Goal: Information Seeking & Learning: Compare options

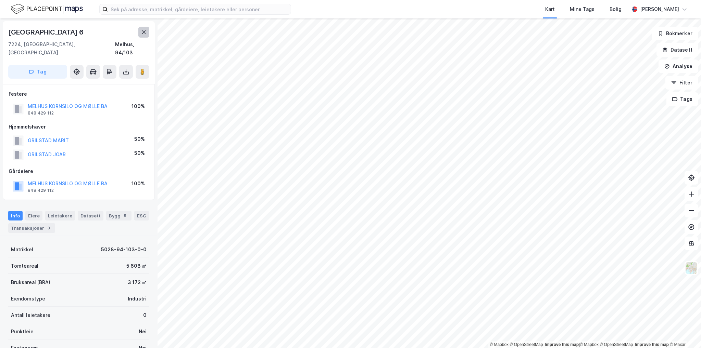
click at [145, 32] on icon at bounding box center [143, 31] width 5 height 5
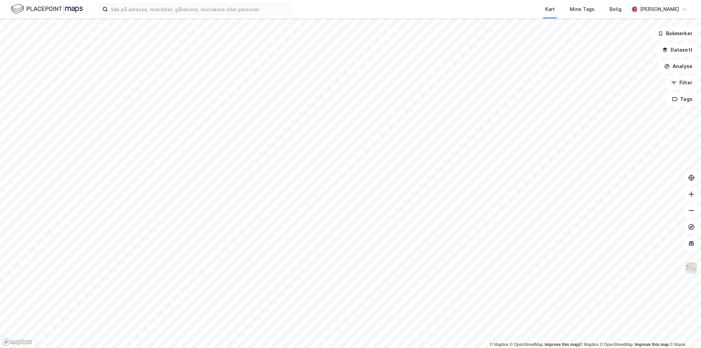
click at [256, 0] on div "Kart Mine Tags [PERSON_NAME] © Mapbox © OpenStreetMap Improve this map | © Mapb…" at bounding box center [350, 174] width 701 height 348
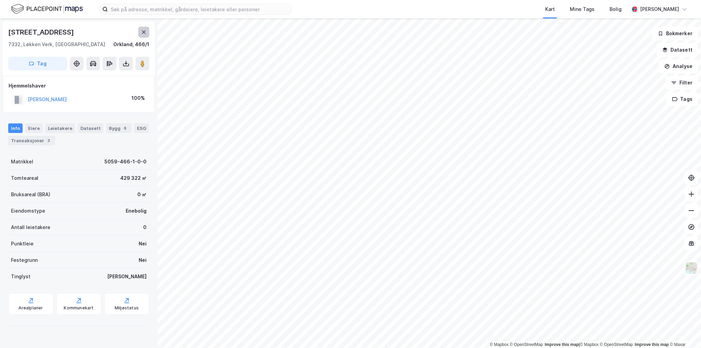
click at [143, 32] on icon at bounding box center [144, 31] width 4 height 3
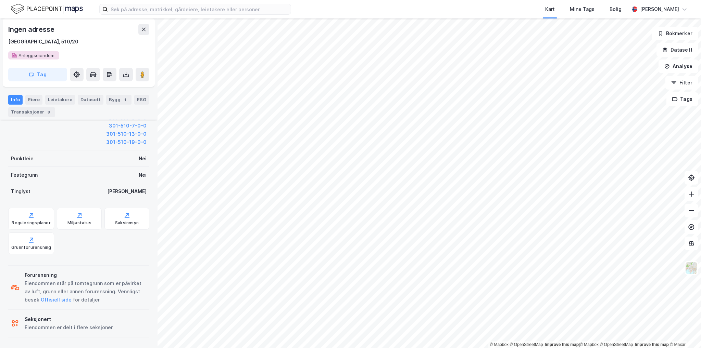
scroll to position [68, 0]
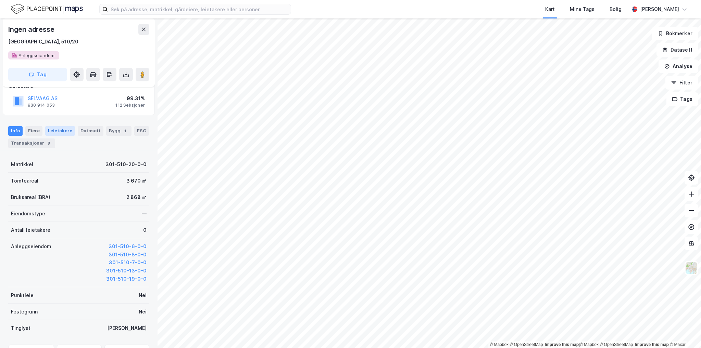
click at [67, 132] on div "Leietakere" at bounding box center [60, 131] width 30 height 10
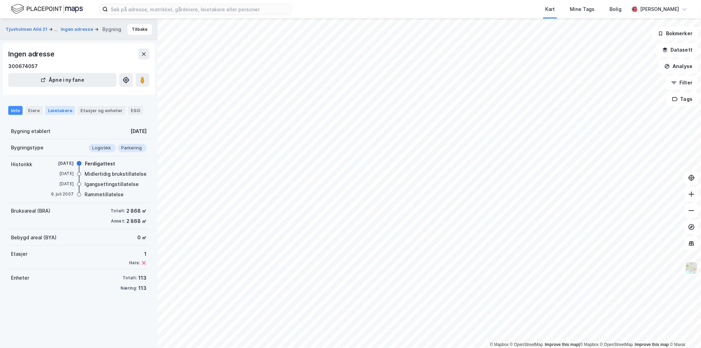
click at [65, 107] on div "Leietakere" at bounding box center [60, 110] width 30 height 9
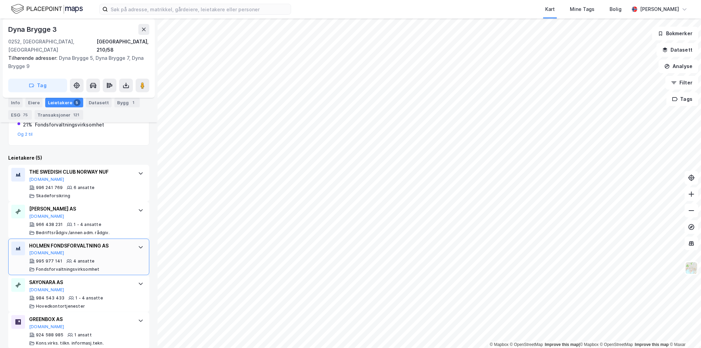
scroll to position [242, 0]
click at [114, 222] on div "© Mapbox © OpenStreetMap Improve this map | © Mapbox © OpenStreetMap Improve th…" at bounding box center [350, 183] width 701 height 330
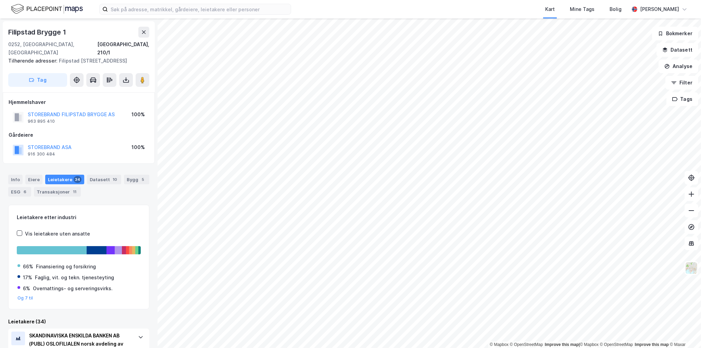
click at [109, 118] on div "© Mapbox © OpenStreetMap Improve this map | © Mapbox © OpenStreetMap Improve th…" at bounding box center [350, 183] width 701 height 330
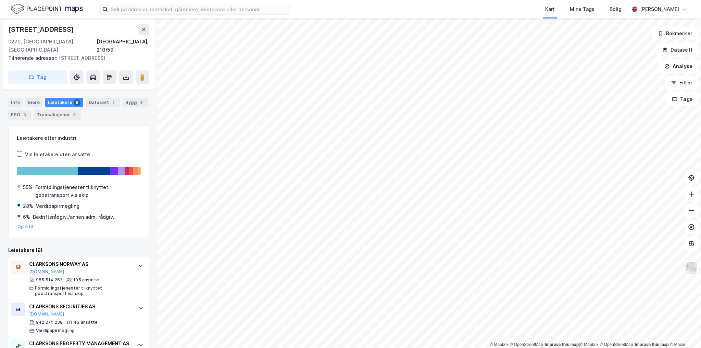
scroll to position [38, 0]
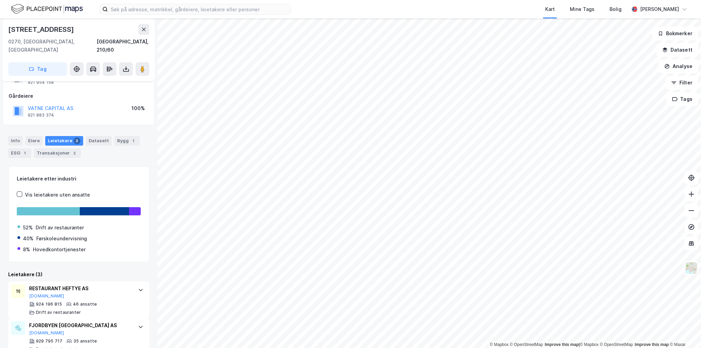
scroll to position [75, 0]
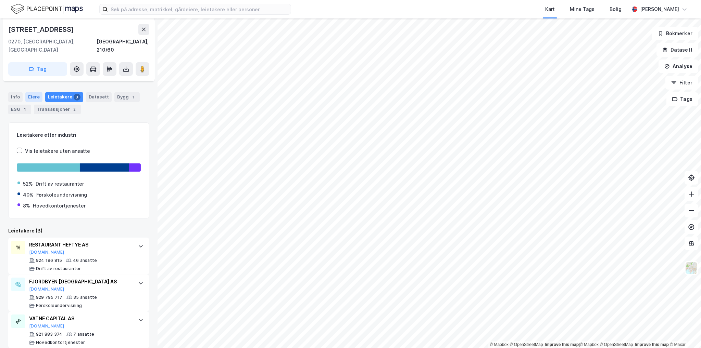
click at [34, 92] on div "Eiere" at bounding box center [33, 97] width 17 height 10
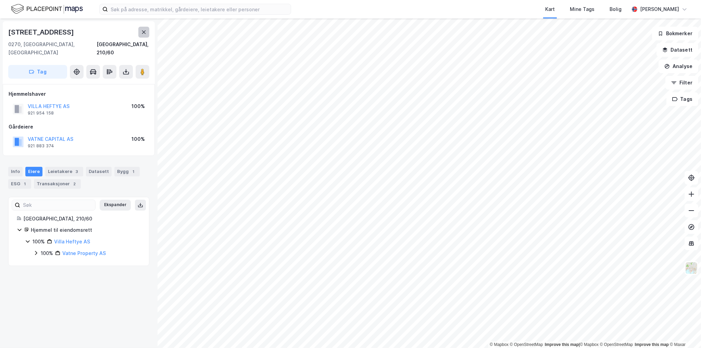
click at [146, 34] on icon at bounding box center [143, 31] width 5 height 5
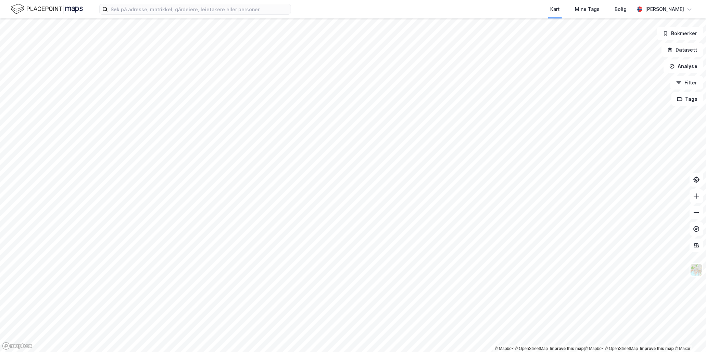
click at [0, 162] on html "Kart Mine Tags [PERSON_NAME] © Mapbox © OpenStreetMap Improve this map | © Mapb…" at bounding box center [353, 176] width 706 height 352
click at [676, 71] on button "Analyse" at bounding box center [683, 67] width 40 height 14
click at [597, 84] on div "Tegn område" at bounding box center [619, 80] width 79 height 11
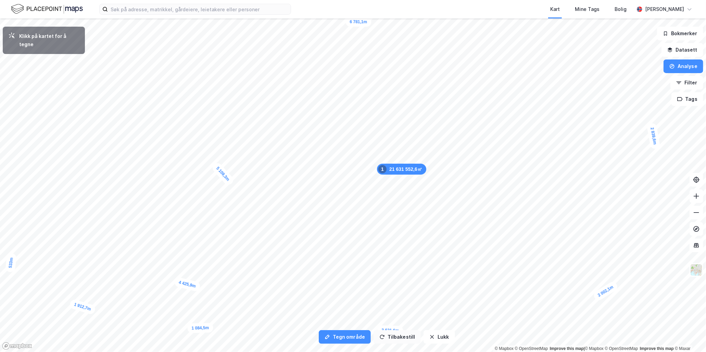
click at [348, 335] on button "Tegn område" at bounding box center [345, 338] width 52 height 14
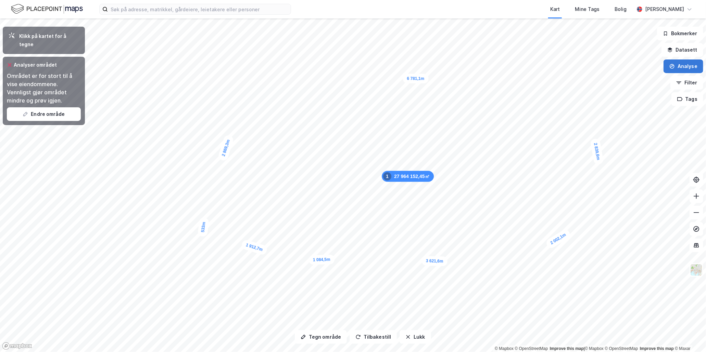
click at [678, 64] on button "Analyse" at bounding box center [683, 67] width 40 height 14
click at [682, 64] on button "Analyse" at bounding box center [683, 67] width 40 height 14
click at [58, 87] on div "Området er for stort til å vise eiendommene. Vennligst gjør området mindre og p…" at bounding box center [44, 88] width 74 height 33
click at [681, 80] on icon "button" at bounding box center [678, 82] width 5 height 5
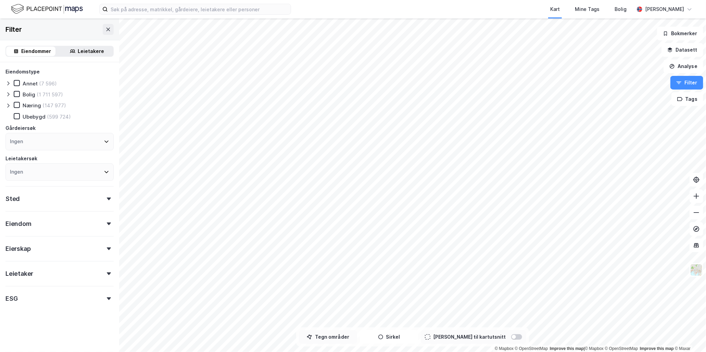
click at [348, 334] on button "Tegn områder" at bounding box center [328, 338] width 58 height 14
click at [412, 337] on button "Sirkel" at bounding box center [389, 338] width 58 height 14
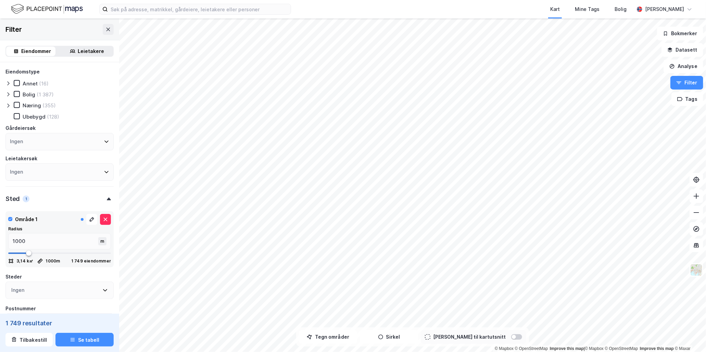
type input "1774"
click at [43, 254] on span at bounding box center [59, 253] width 103 height 10
type input "2827"
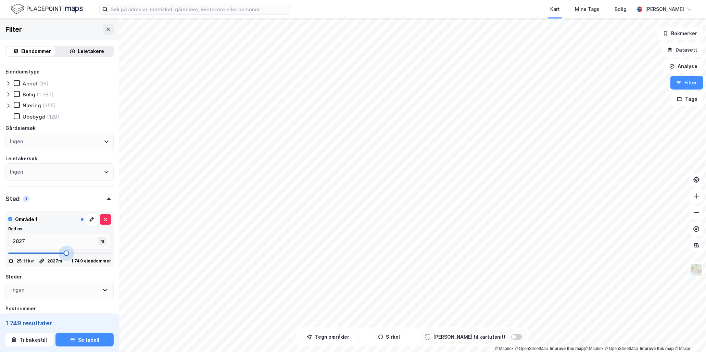
click at [63, 257] on span at bounding box center [59, 253] width 103 height 10
type input "4810"
click at [102, 258] on span at bounding box center [59, 253] width 103 height 10
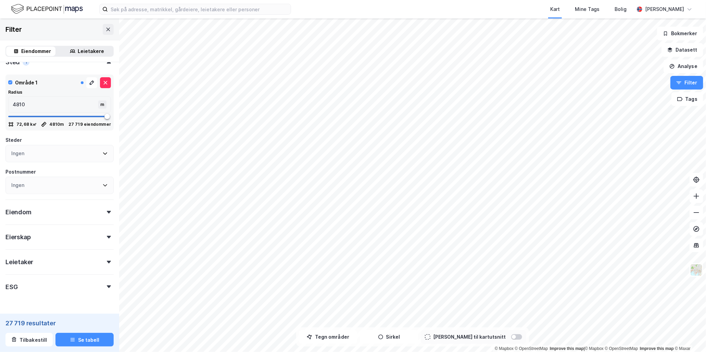
scroll to position [122, 0]
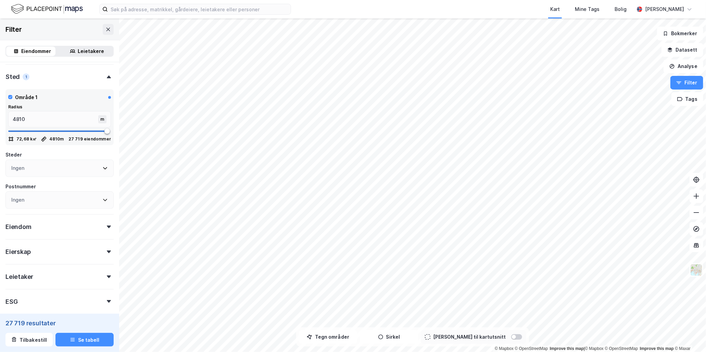
click at [99, 251] on div "Eierskap" at bounding box center [59, 250] width 108 height 20
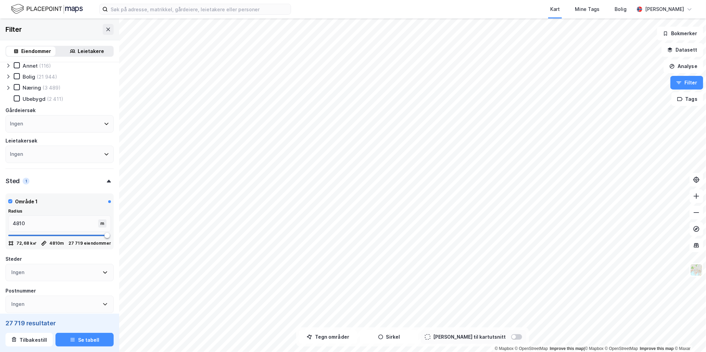
scroll to position [0, 0]
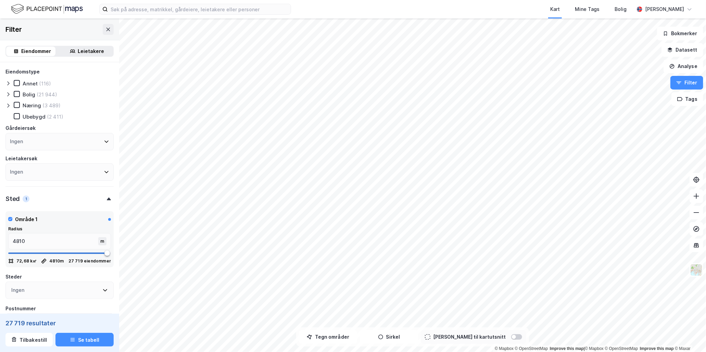
click at [47, 141] on div "Ingen" at bounding box center [59, 141] width 108 height 17
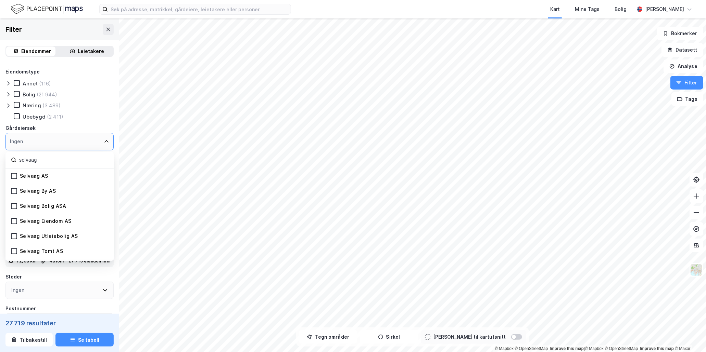
type input "selvaag"
click at [19, 176] on div "Selvaag AS" at bounding box center [29, 176] width 37 height 7
click at [12, 176] on icon at bounding box center [14, 176] width 5 height 5
click at [100, 117] on div "Ubebygd (5)" at bounding box center [64, 116] width 100 height 7
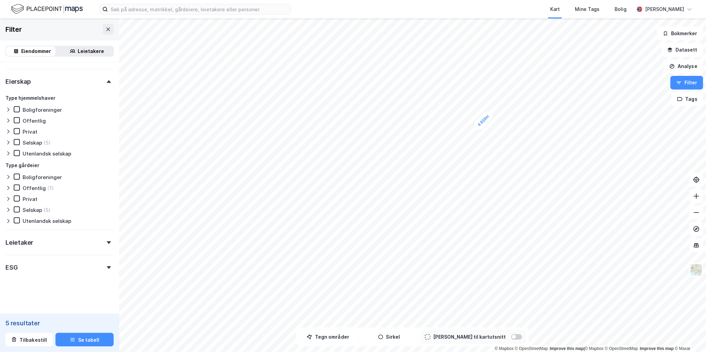
scroll to position [259, 0]
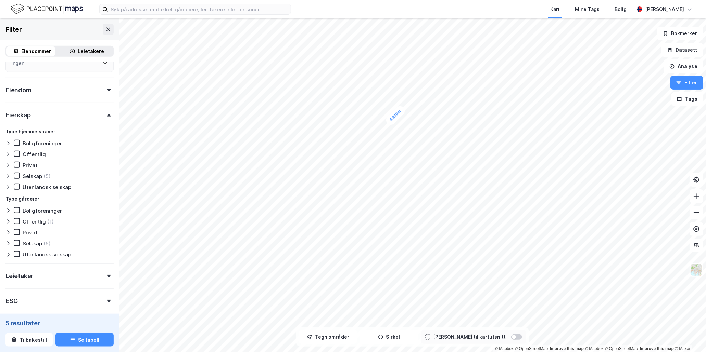
click at [65, 256] on div "4 810m © Mapbox © OpenStreetMap Improve this map | © Mapbox © OpenStreetMap Imp…" at bounding box center [353, 185] width 706 height 334
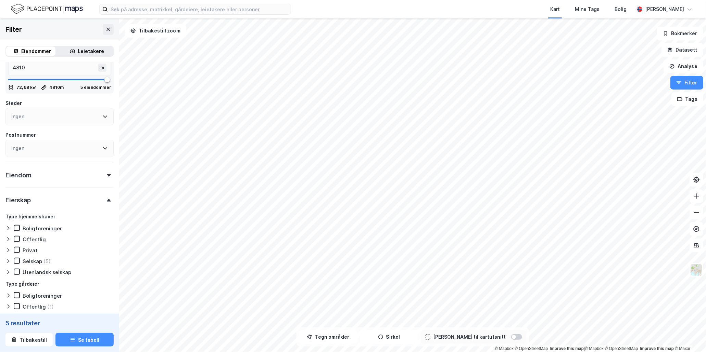
scroll to position [146, 0]
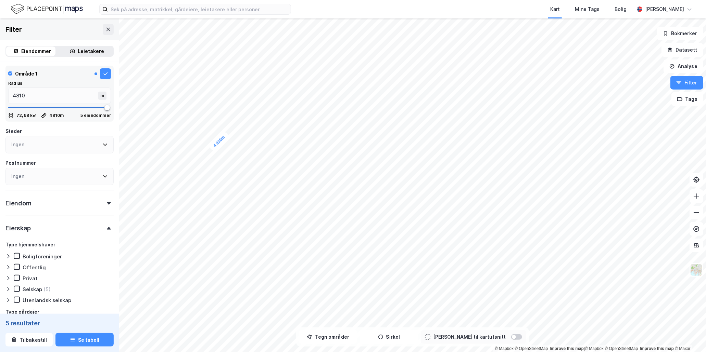
click at [104, 23] on div "Filter" at bounding box center [59, 29] width 119 height 22
click at [106, 28] on button at bounding box center [108, 29] width 11 height 11
